Goal: Task Accomplishment & Management: Use online tool/utility

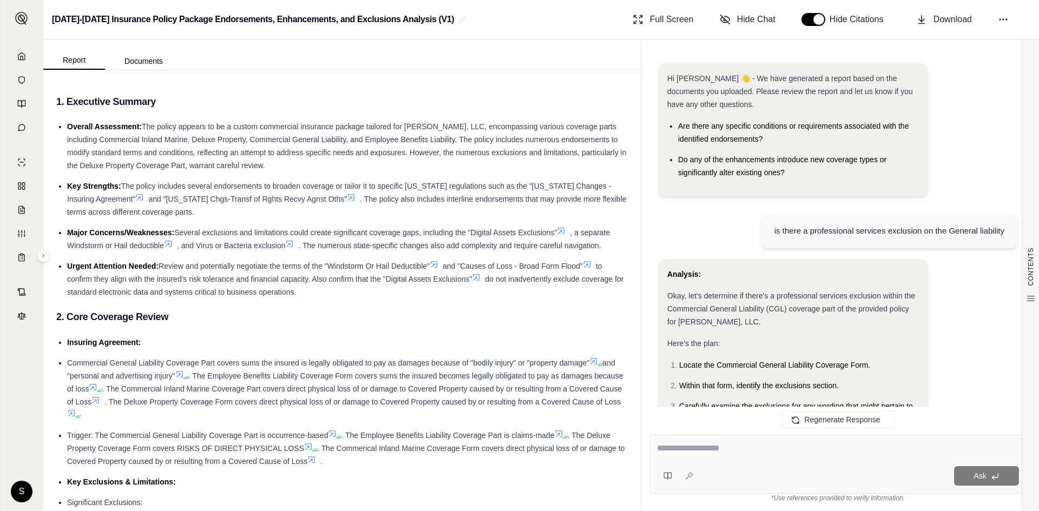
scroll to position [941, 0]
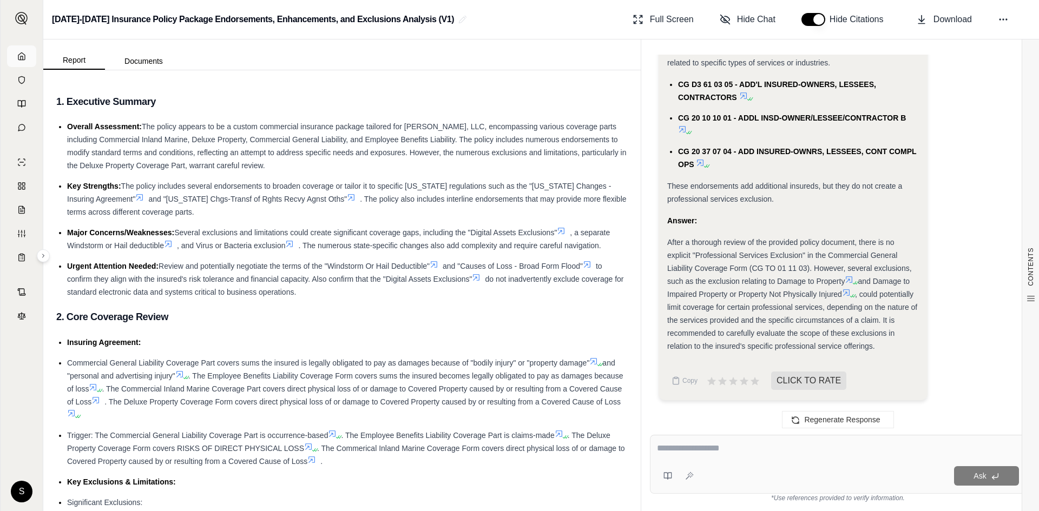
click at [21, 57] on polyline at bounding box center [22, 58] width 2 height 4
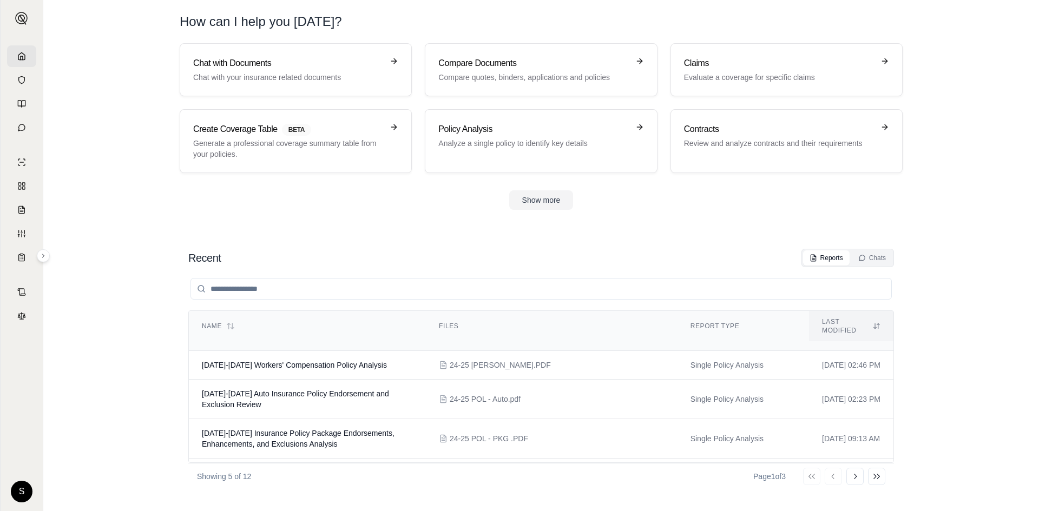
scroll to position [54, 0]
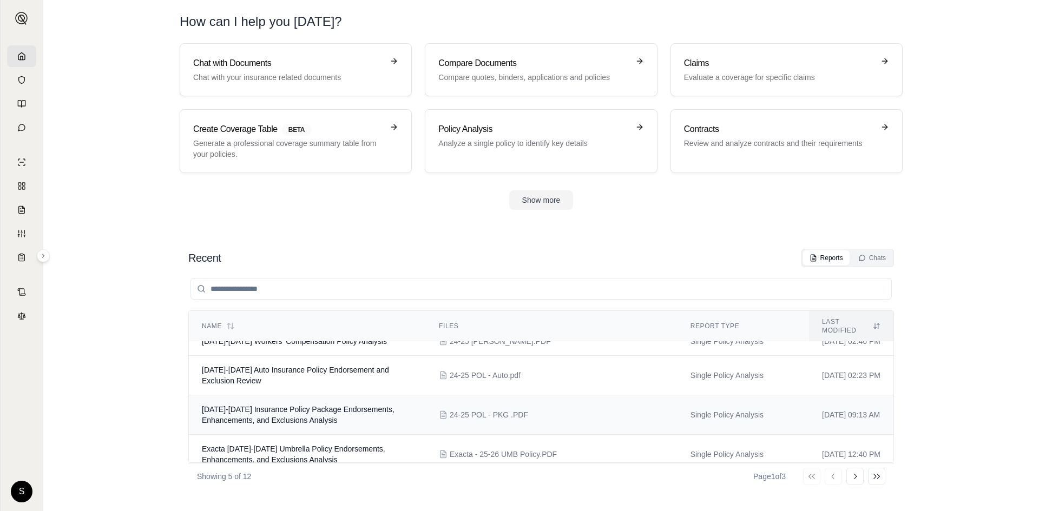
click at [315, 405] on span "[DATE]-[DATE] Insurance Policy Package Endorsements, Enhancements, and Exclusio…" at bounding box center [298, 414] width 193 height 19
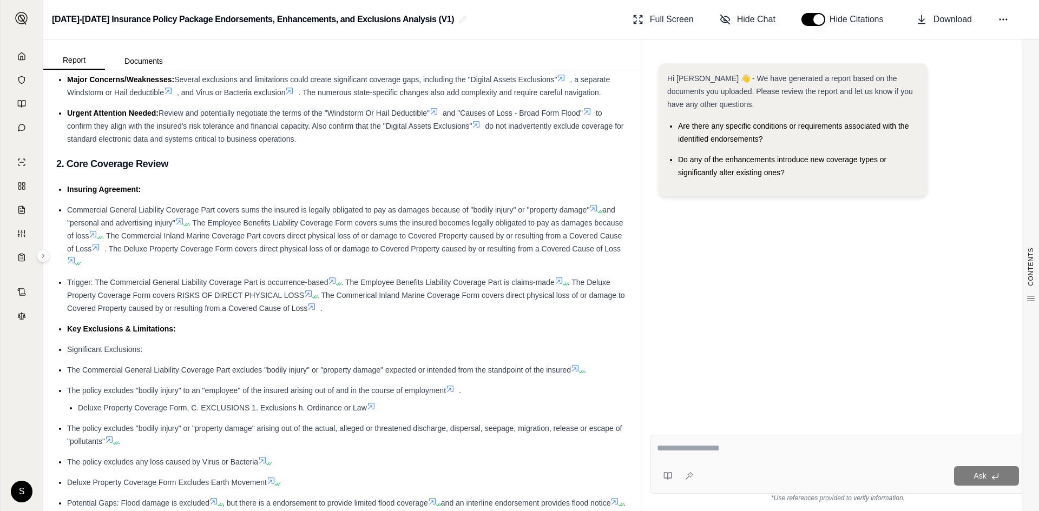
scroll to position [162, 0]
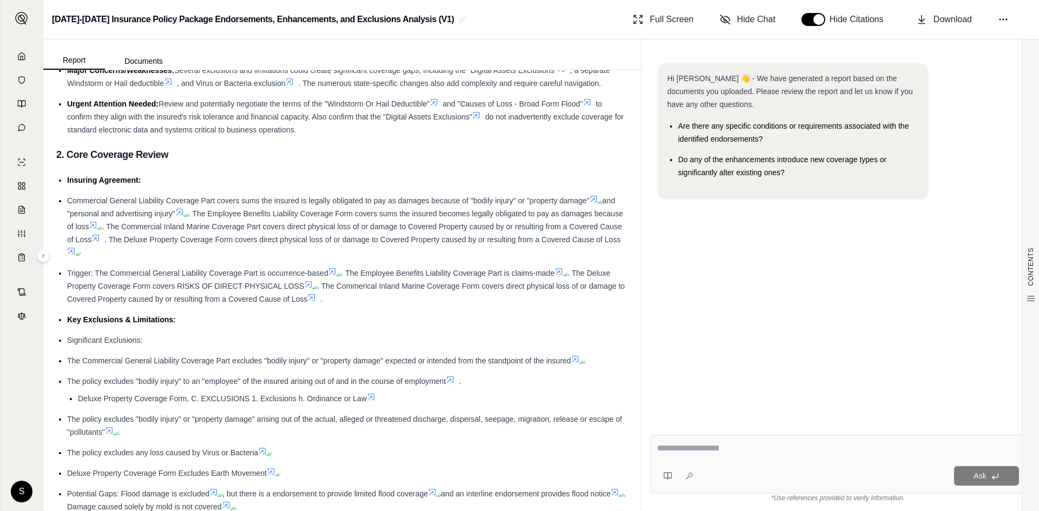
click at [735, 450] on textarea at bounding box center [838, 448] width 362 height 13
type textarea "*"
type textarea "**********"
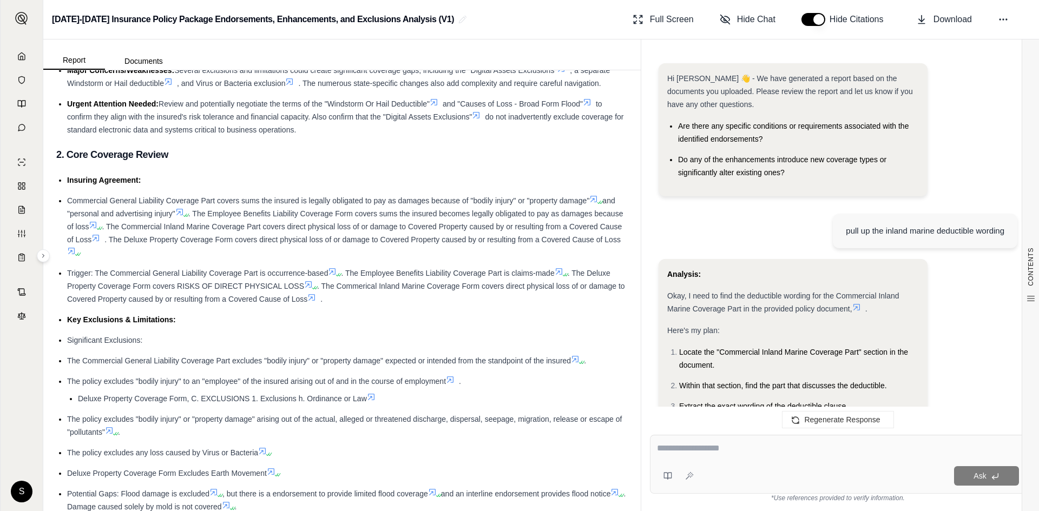
scroll to position [362, 0]
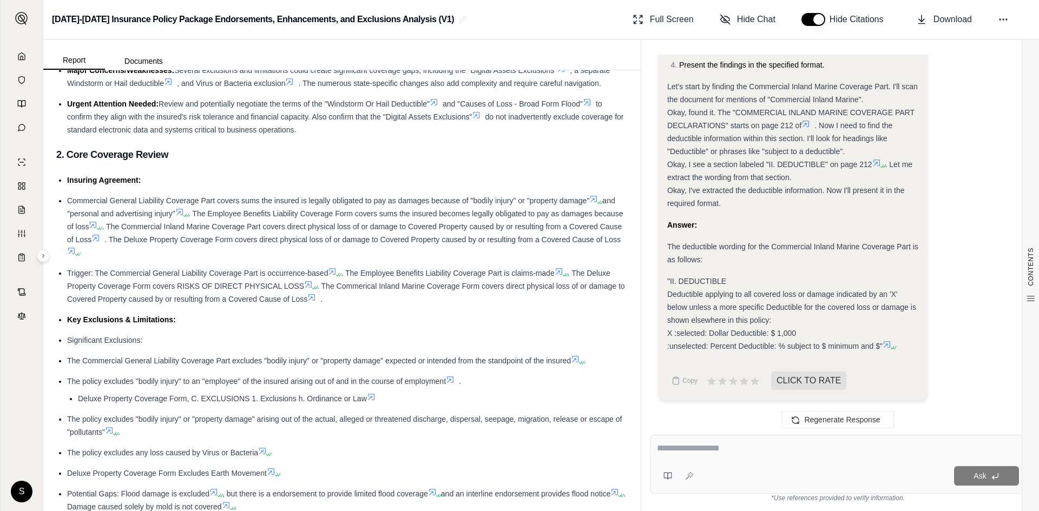
click at [889, 344] on icon at bounding box center [887, 344] width 9 height 9
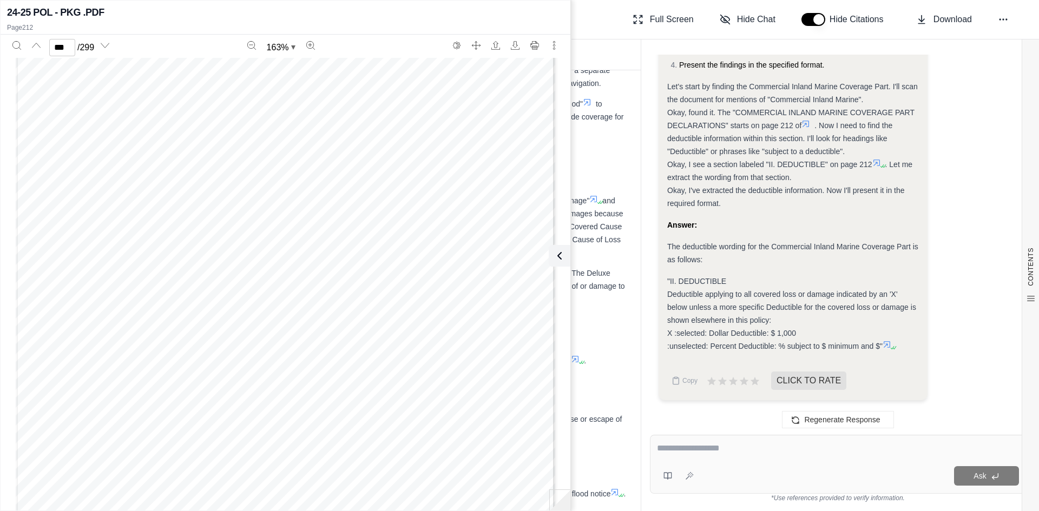
scroll to position [152933, 0]
type input "***"
click at [558, 254] on icon at bounding box center [557, 255] width 13 height 13
